Goal: Task Accomplishment & Management: Use online tool/utility

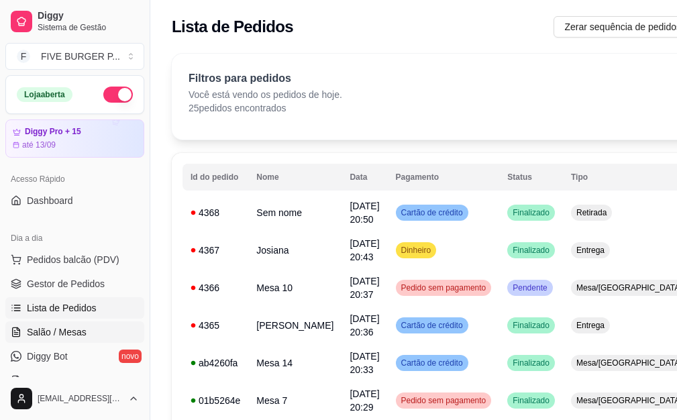
click at [87, 327] on link "Salão / Mesas" at bounding box center [74, 331] width 139 height 21
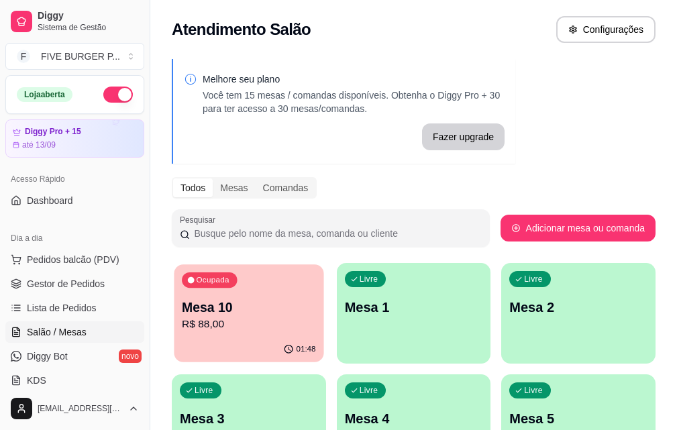
click at [201, 327] on p "R$ 88,00" at bounding box center [249, 324] width 134 height 15
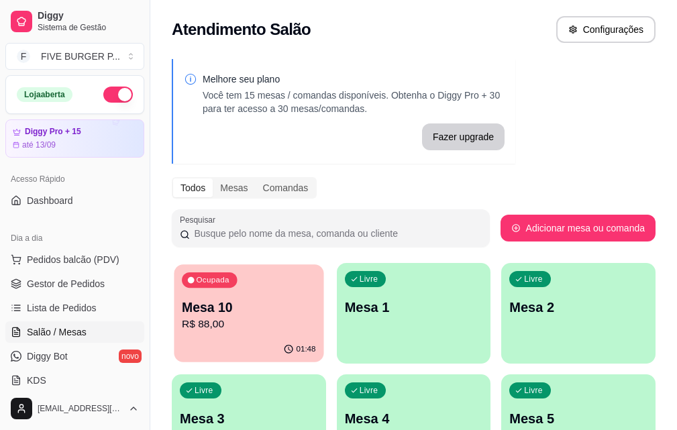
click at [244, 317] on p "R$ 88,00" at bounding box center [249, 324] width 134 height 15
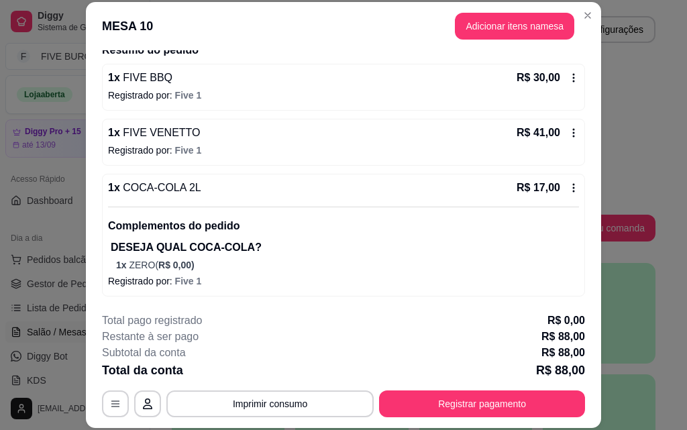
scroll to position [46, 0]
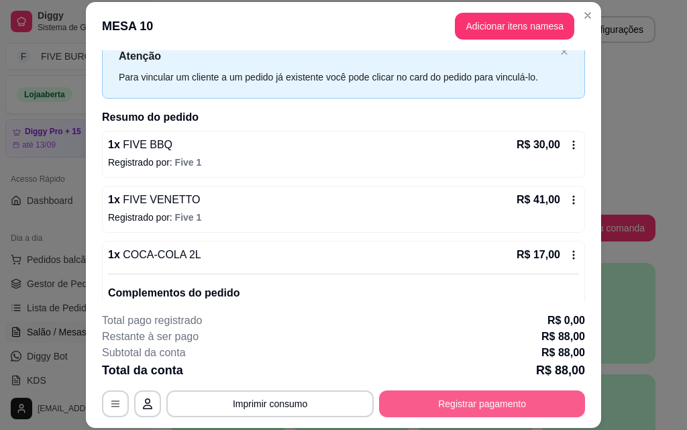
click at [482, 407] on button "Registrar pagamento" at bounding box center [482, 403] width 206 height 27
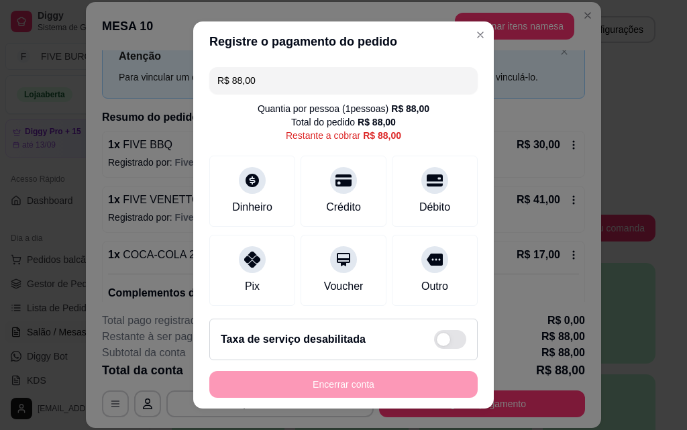
drag, startPoint x: 125, startPoint y: 78, endPoint x: 93, endPoint y: 78, distance: 31.5
click at [93, 78] on div "Registre o pagamento do pedido R$ 88,00 Quantia por pessoa ( 1 pessoas) R$ 88,0…" at bounding box center [343, 215] width 687 height 430
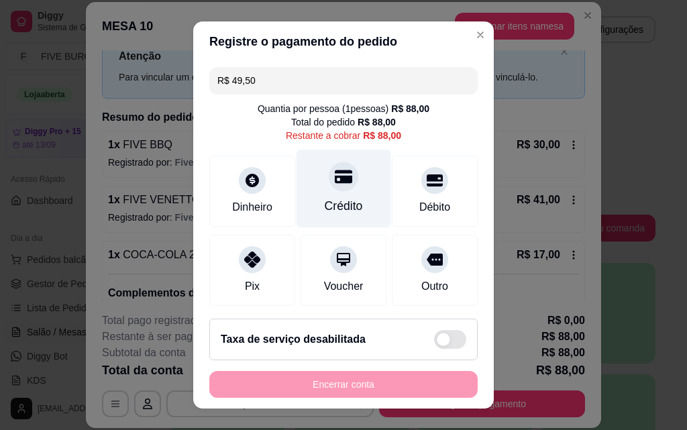
click at [336, 197] on div "Crédito" at bounding box center [344, 189] width 95 height 78
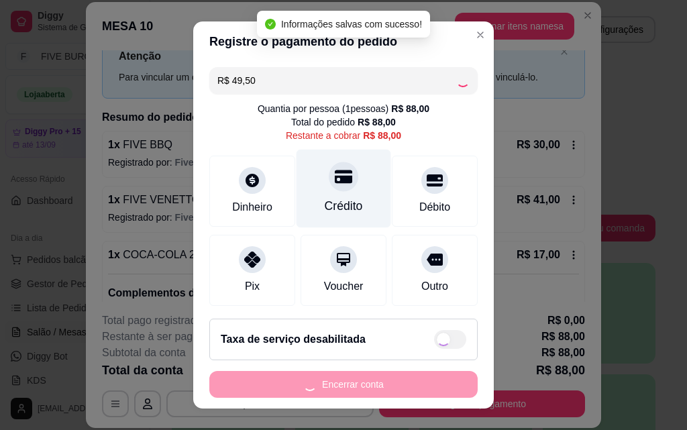
type input "R$ 38,50"
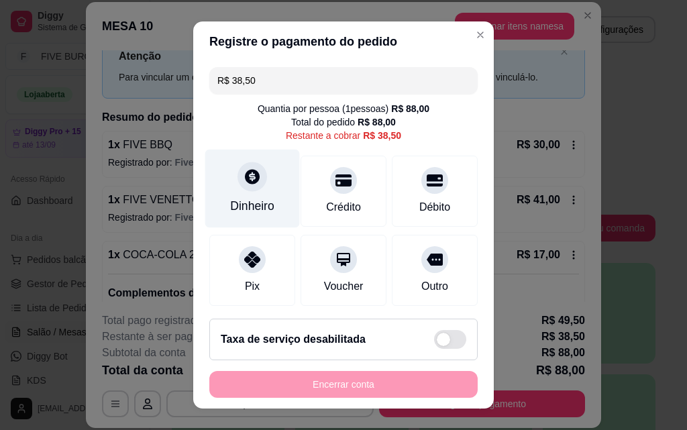
click at [271, 207] on div "Dinheiro" at bounding box center [252, 189] width 95 height 78
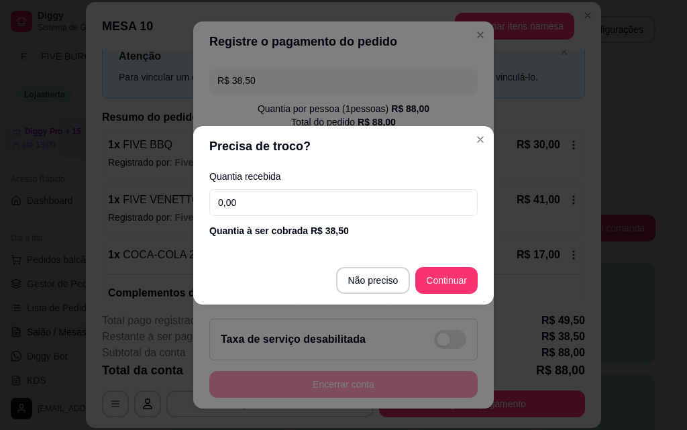
click at [282, 203] on input "0,00" at bounding box center [343, 202] width 268 height 27
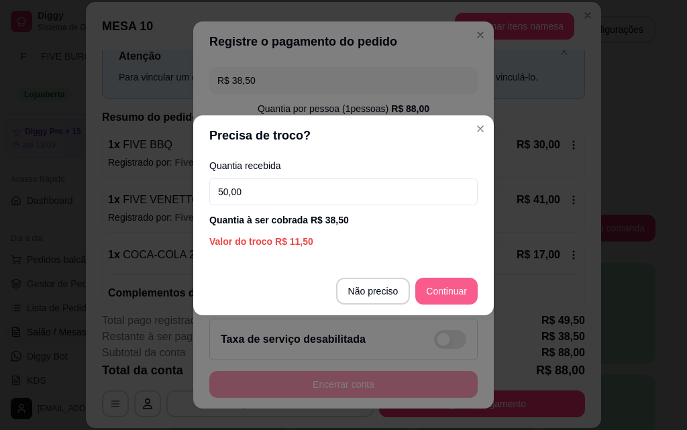
type input "50,00"
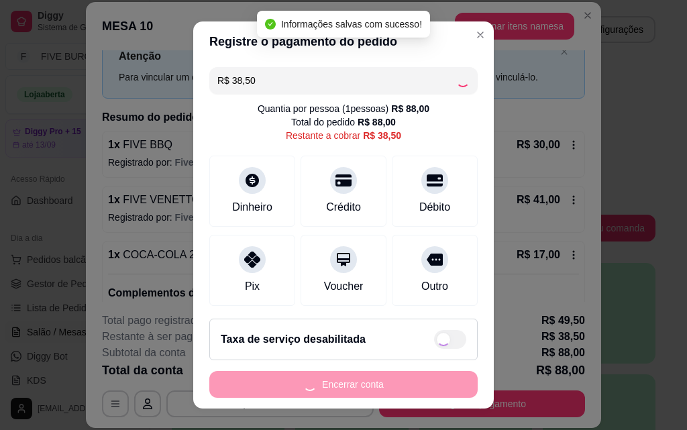
type input "R$ 0,00"
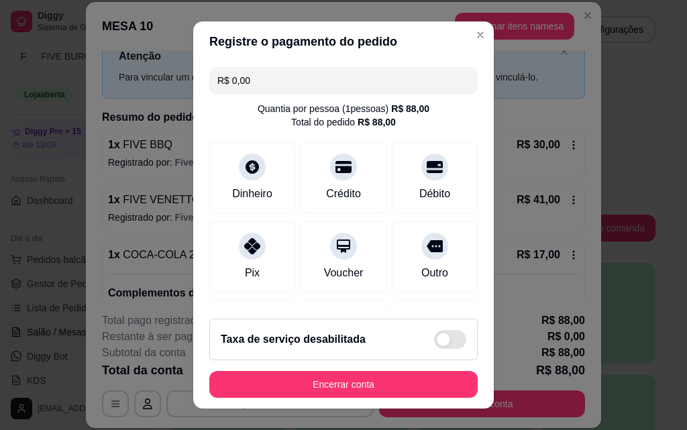
click at [370, 393] on button "Encerrar conta" at bounding box center [343, 384] width 268 height 27
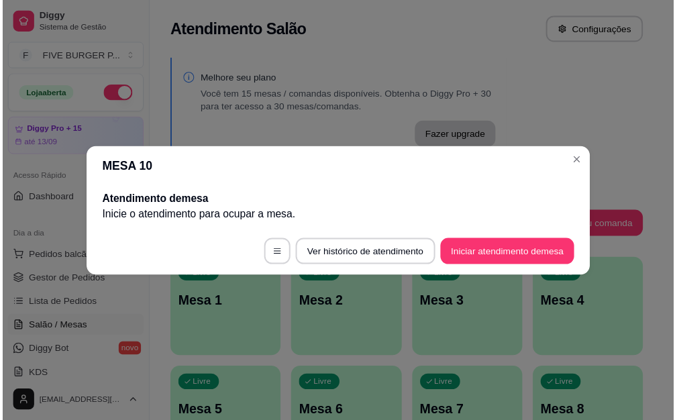
scroll to position [0, 0]
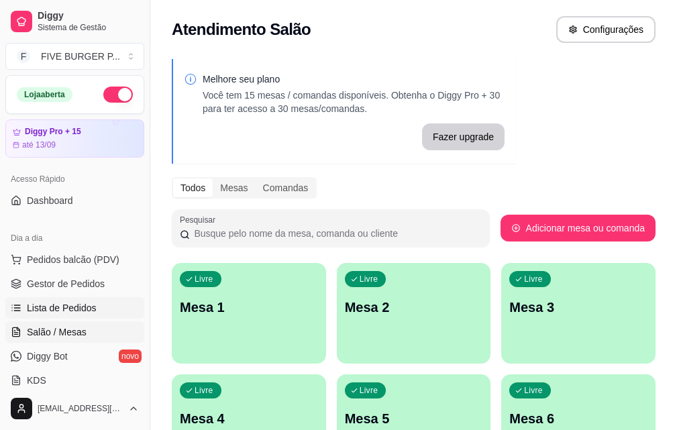
click at [86, 308] on span "Lista de Pedidos" at bounding box center [62, 307] width 70 height 13
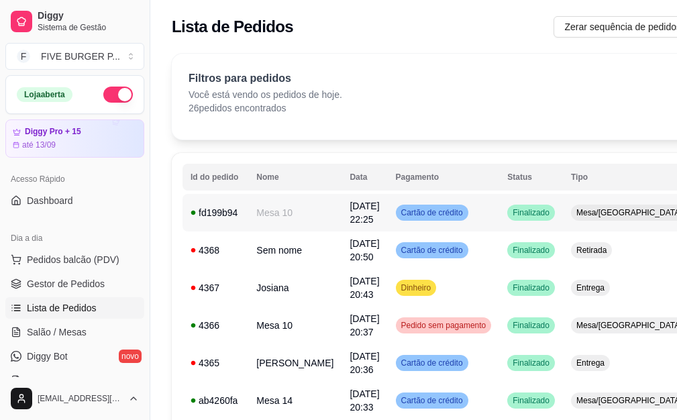
click at [499, 213] on td "Finalizado" at bounding box center [531, 213] width 64 height 38
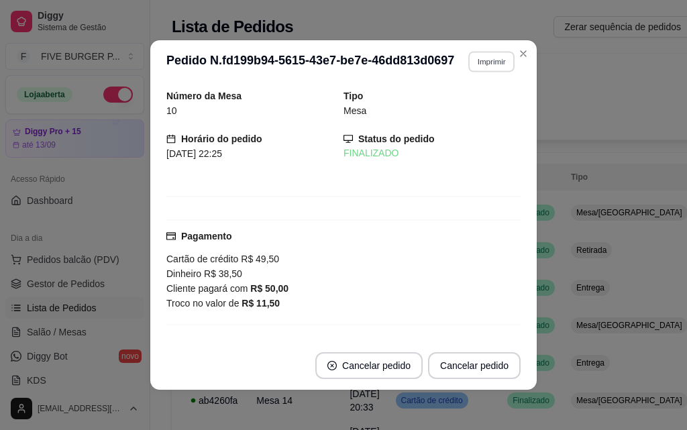
click at [486, 62] on button "Imprimir" at bounding box center [491, 61] width 46 height 21
click at [470, 107] on button "IMPRESSORA" at bounding box center [463, 108] width 94 height 21
